Goal: Check status

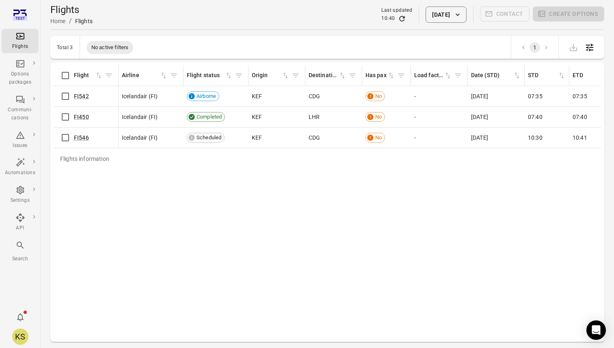
click at [326, 214] on div "Flights information Flight Airline Flight status Origin Destination Has pax Loa…" at bounding box center [327, 201] width 547 height 273
click at [395, 19] on div "10:40" at bounding box center [396, 19] width 31 height 8
click at [398, 19] on icon "Refresh data" at bounding box center [402, 19] width 8 height 8
